Goal: Transaction & Acquisition: Purchase product/service

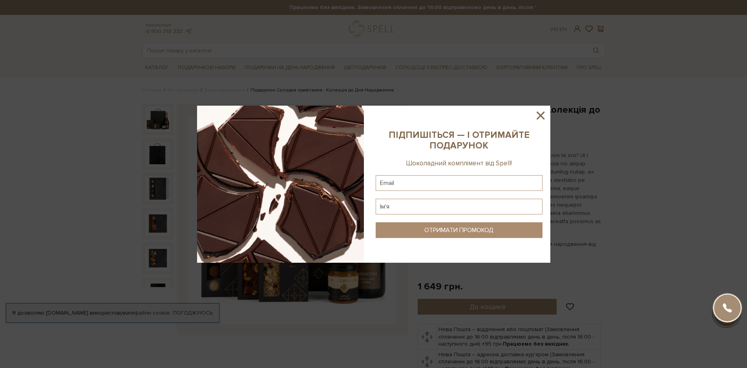
click at [539, 117] on icon at bounding box center [541, 116] width 8 height 8
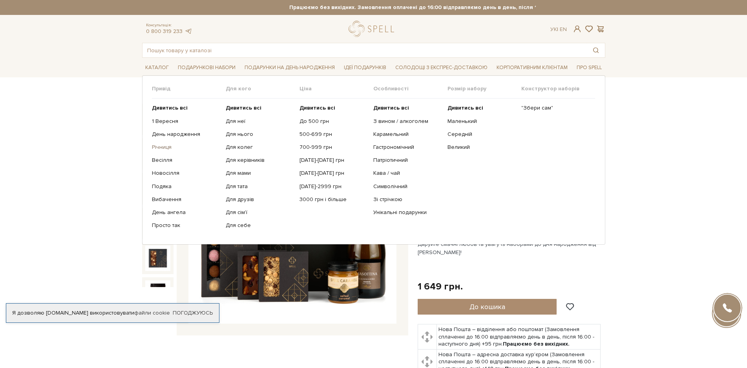
click at [166, 147] on link "Річниця" at bounding box center [186, 147] width 68 height 7
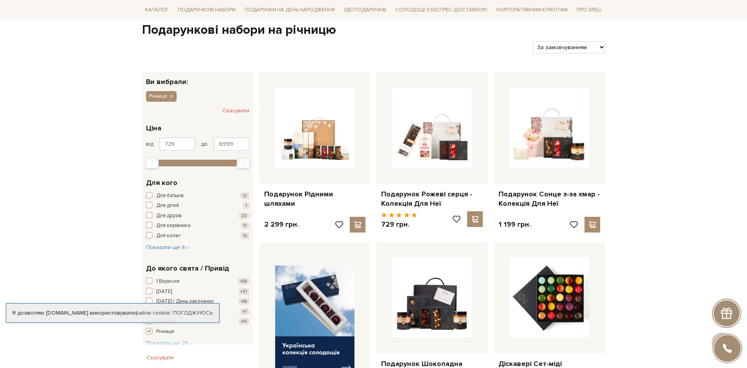
scroll to position [236, 0]
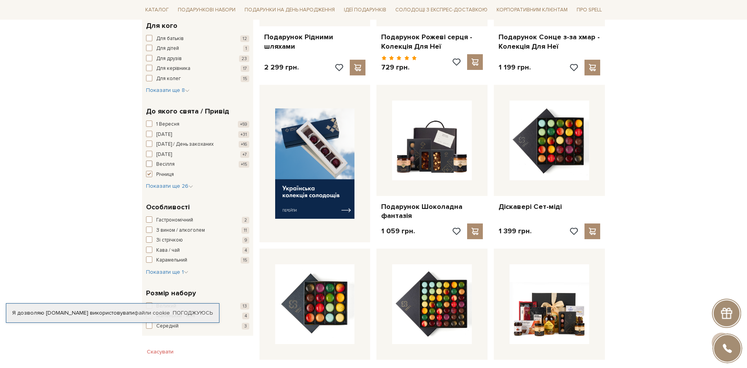
click at [149, 164] on span "button" at bounding box center [149, 164] width 6 height 6
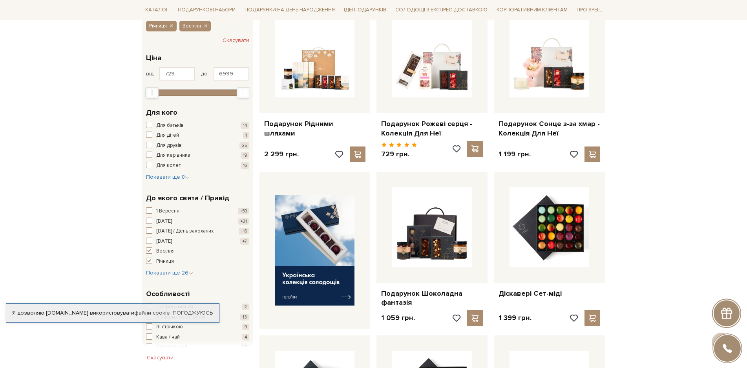
scroll to position [157, 0]
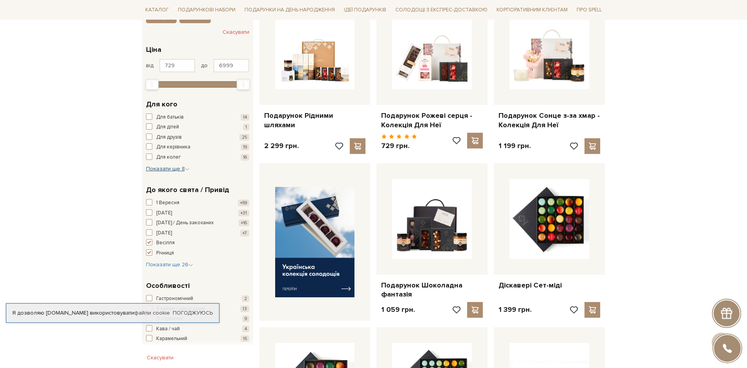
drag, startPoint x: 157, startPoint y: 168, endPoint x: 157, endPoint y: 176, distance: 7.9
click at [158, 168] on span "Показати ще 8" at bounding box center [168, 168] width 44 height 7
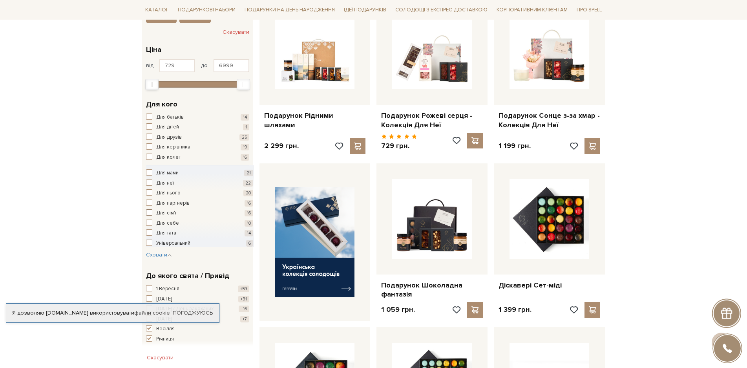
click at [148, 210] on span "button" at bounding box center [149, 212] width 6 height 6
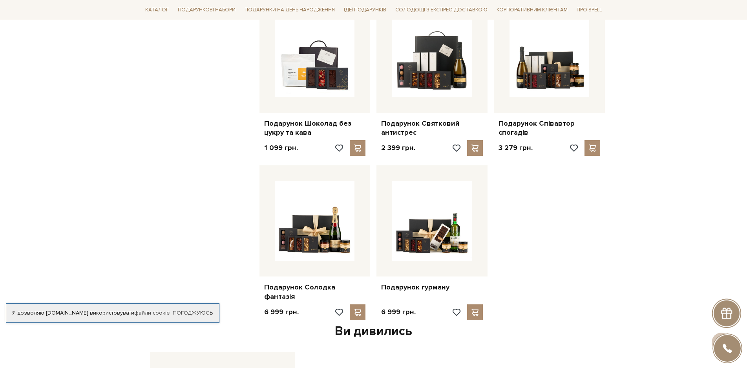
scroll to position [825, 0]
